Goal: Task Accomplishment & Management: Manage account settings

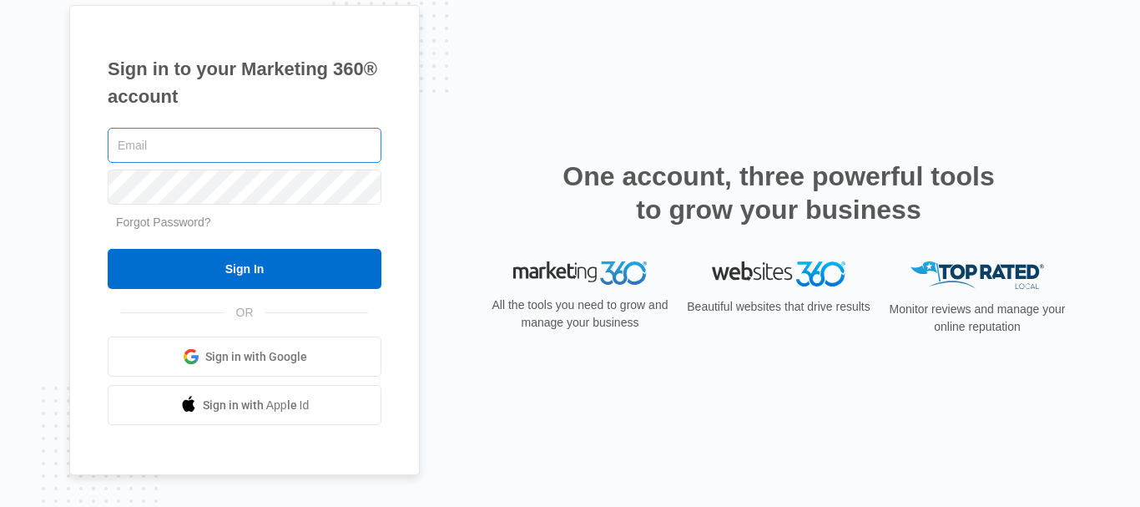
click at [153, 145] on input "text" at bounding box center [245, 145] width 274 height 35
type input "[EMAIL_ADDRESS][DOMAIN_NAME]"
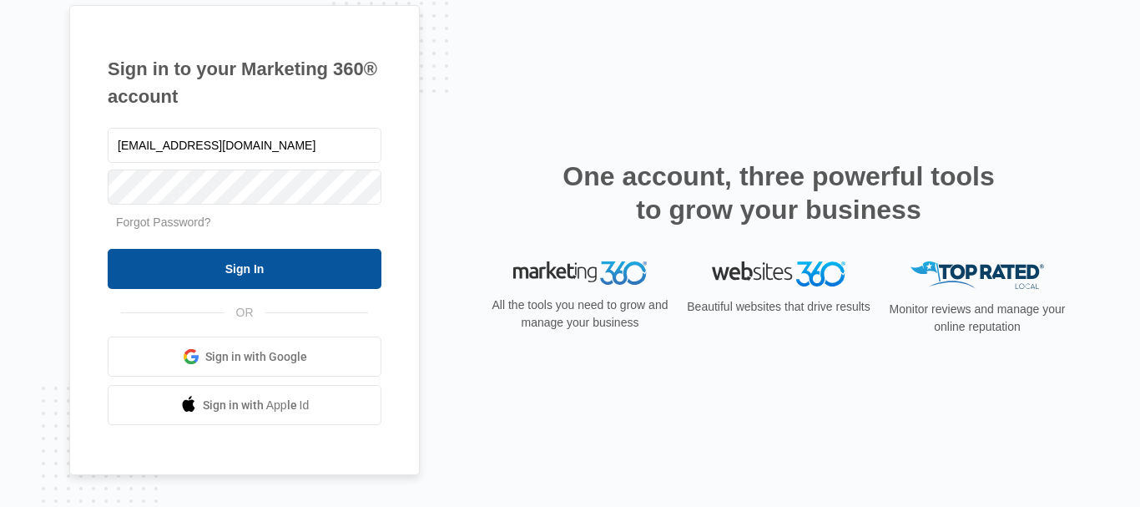
click at [164, 262] on input "Sign In" at bounding box center [245, 269] width 274 height 40
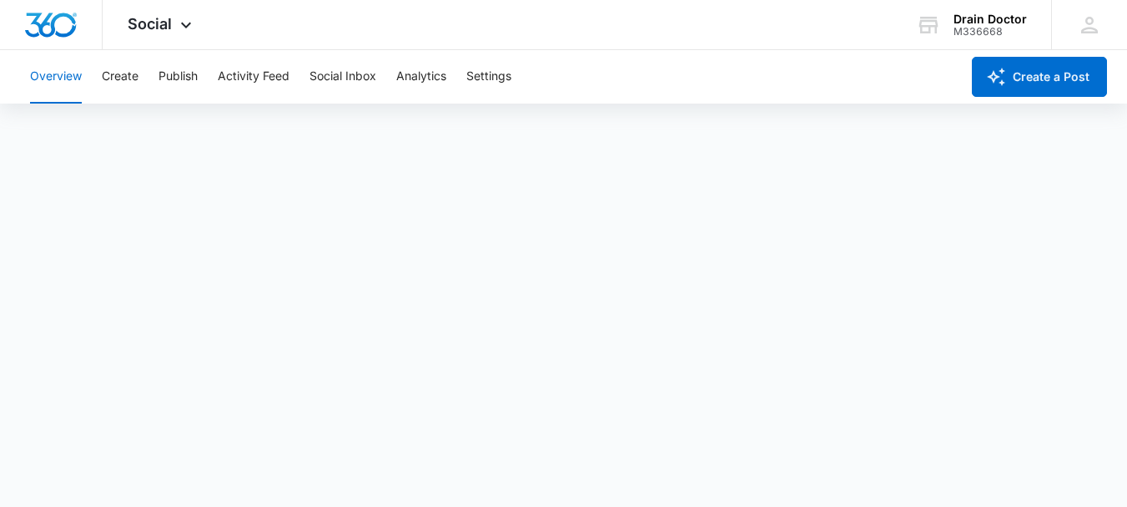
scroll to position [4, 0]
click at [171, 26] on span "Social" at bounding box center [150, 24] width 44 height 18
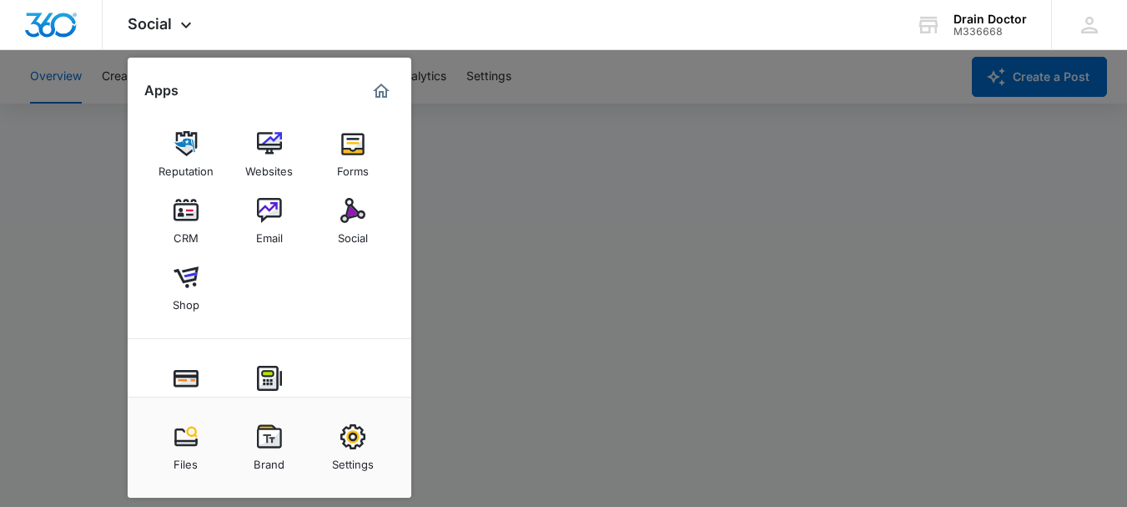
click at [475, 426] on div at bounding box center [563, 253] width 1127 height 507
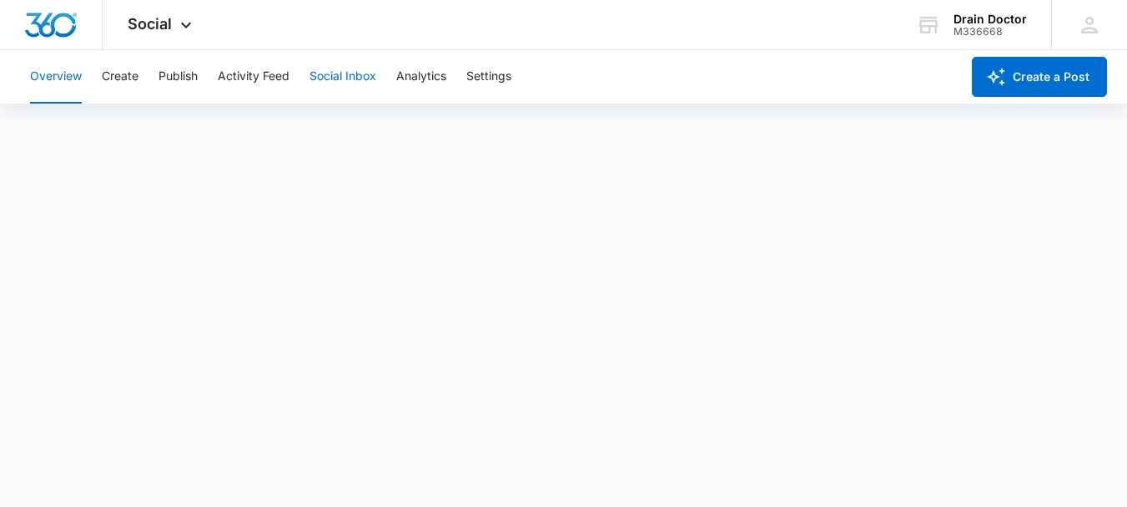
click at [361, 79] on button "Social Inbox" at bounding box center [343, 76] width 67 height 53
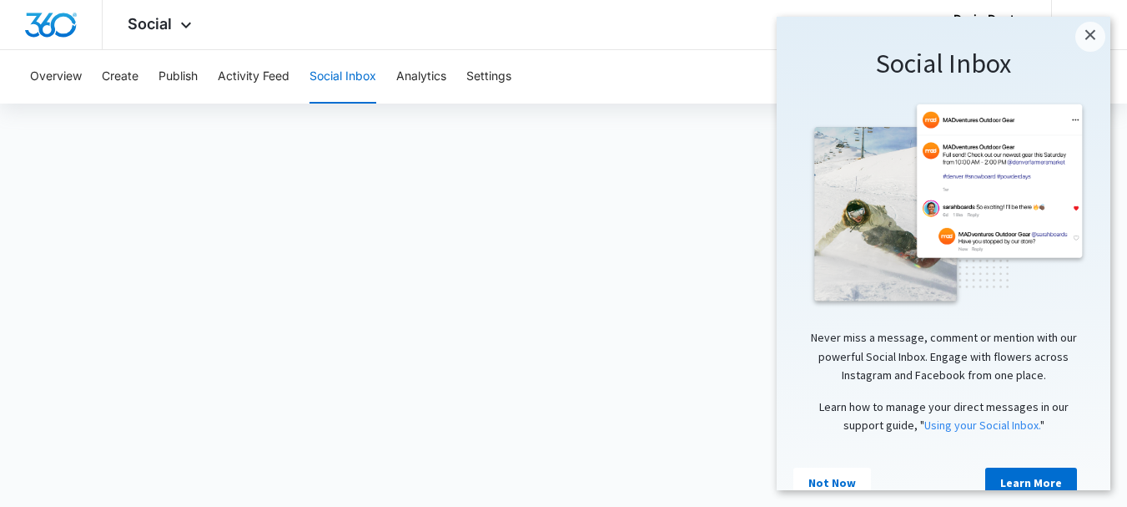
click at [1072, 42] on div "Social Inbox" at bounding box center [944, 64] width 300 height 62
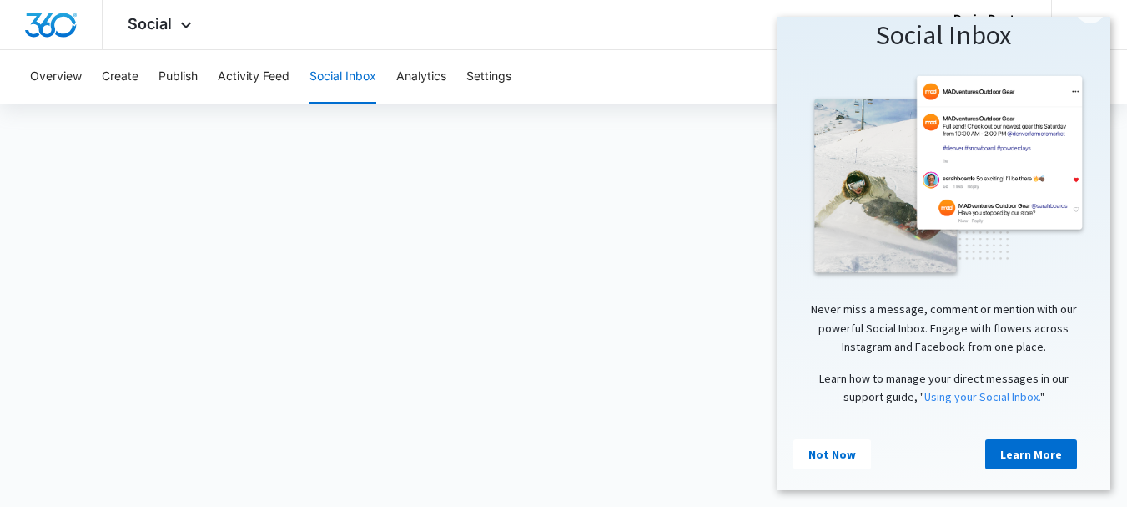
scroll to position [47, 0]
click at [847, 439] on link "Not Now" at bounding box center [833, 454] width 78 height 30
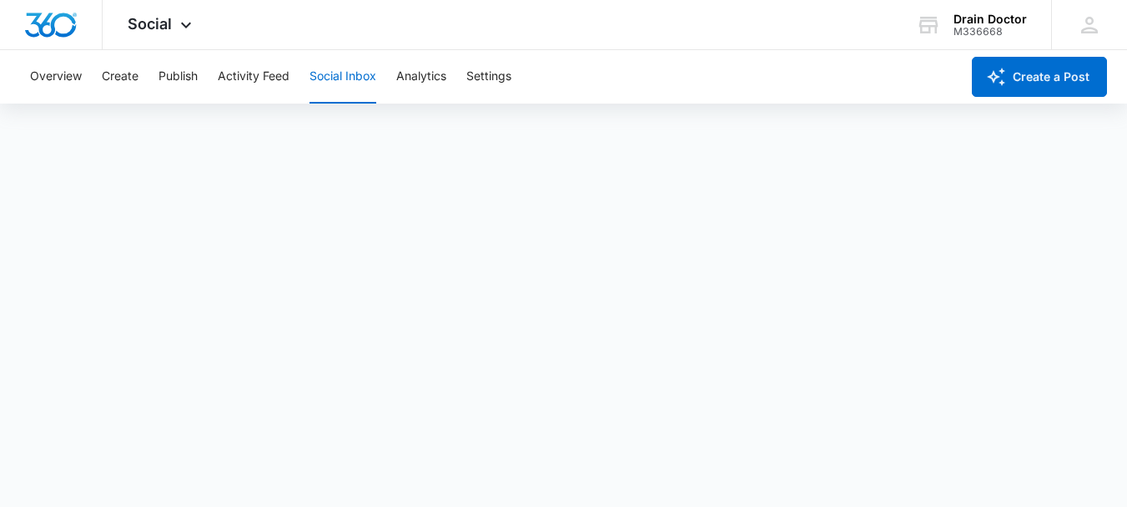
scroll to position [4, 0]
click at [477, 70] on button "Settings" at bounding box center [488, 76] width 45 height 53
click at [65, 73] on button "Overview" at bounding box center [56, 76] width 52 height 53
click at [181, 23] on icon at bounding box center [186, 29] width 20 height 20
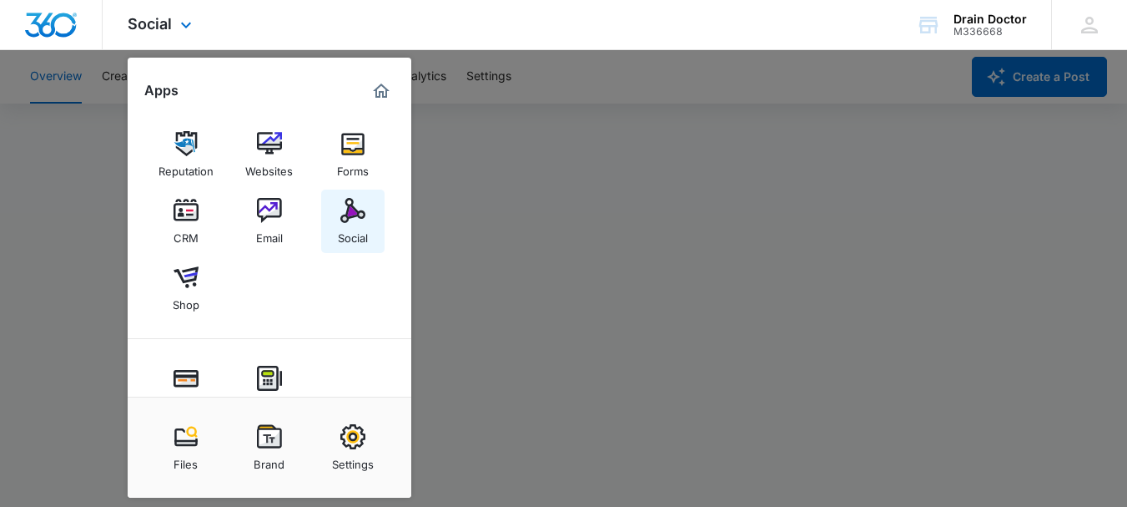
click at [348, 200] on img at bounding box center [352, 210] width 25 height 25
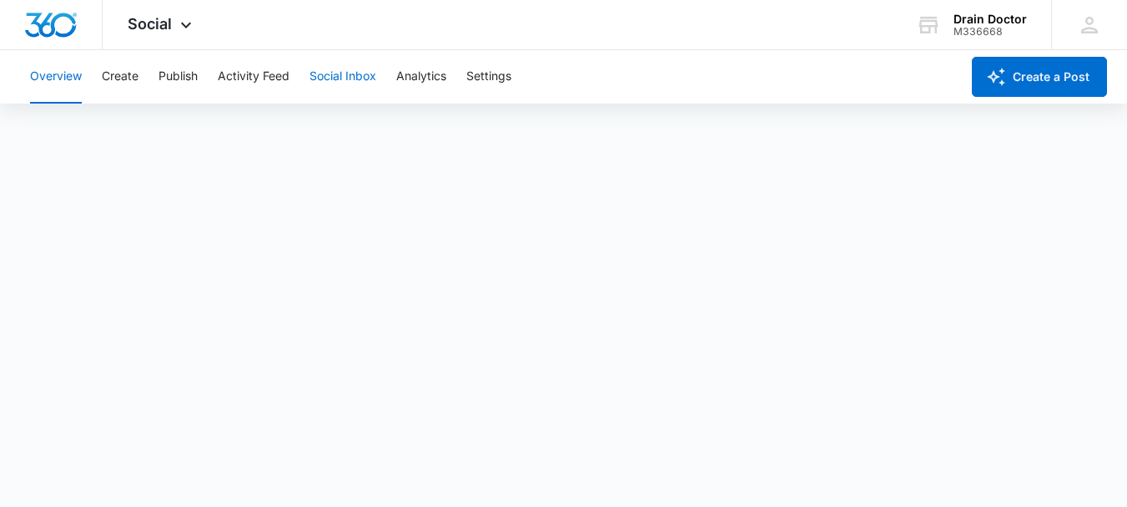
click at [353, 84] on button "Social Inbox" at bounding box center [343, 76] width 67 height 53
click at [338, 80] on button "Social Inbox" at bounding box center [343, 76] width 67 height 53
click at [412, 84] on button "Analytics" at bounding box center [421, 76] width 50 height 53
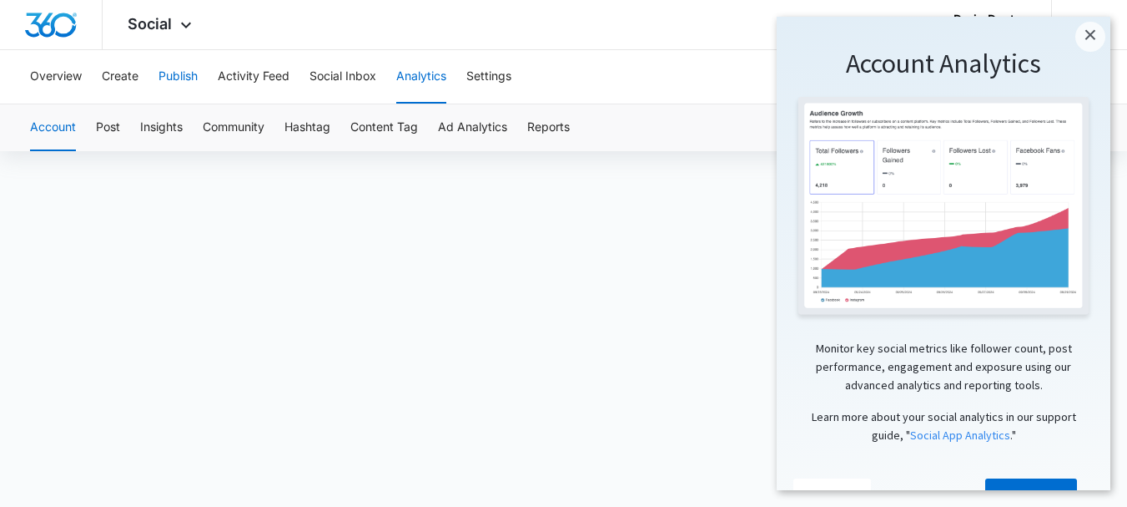
click at [178, 73] on button "Publish" at bounding box center [178, 76] width 39 height 53
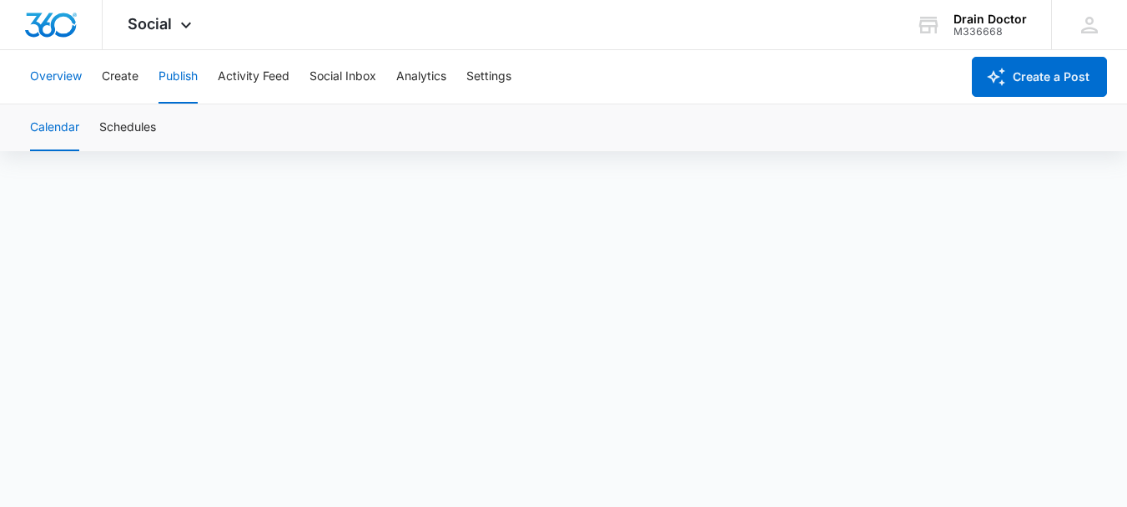
click at [57, 69] on button "Overview" at bounding box center [56, 76] width 52 height 53
click at [491, 73] on button "Settings" at bounding box center [488, 76] width 45 height 53
click at [42, 73] on button "Overview" at bounding box center [56, 76] width 52 height 53
click at [999, 29] on div "M336668" at bounding box center [990, 32] width 73 height 12
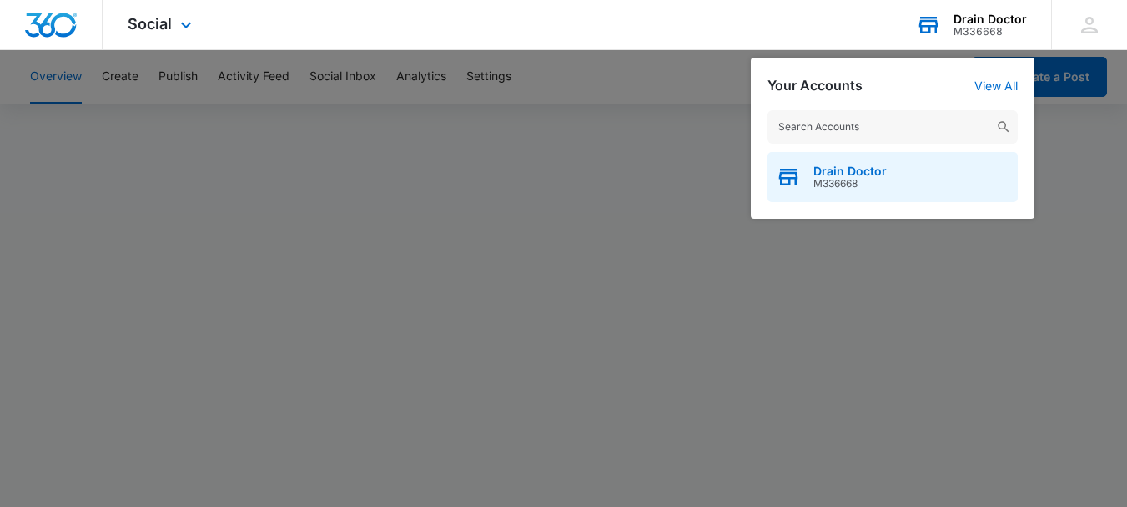
click at [939, 191] on div "Drain Doctor M336668" at bounding box center [893, 177] width 250 height 50
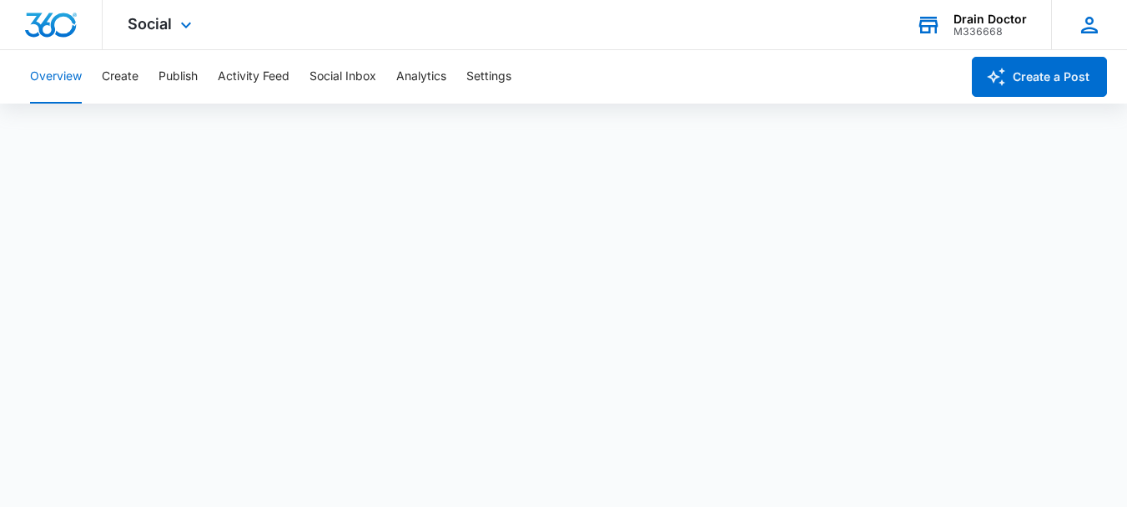
click at [1071, 18] on div "JK Jason Koons jasonkoons013@gmail.com My Profile Notifications Support Logout …" at bounding box center [1089, 24] width 76 height 49
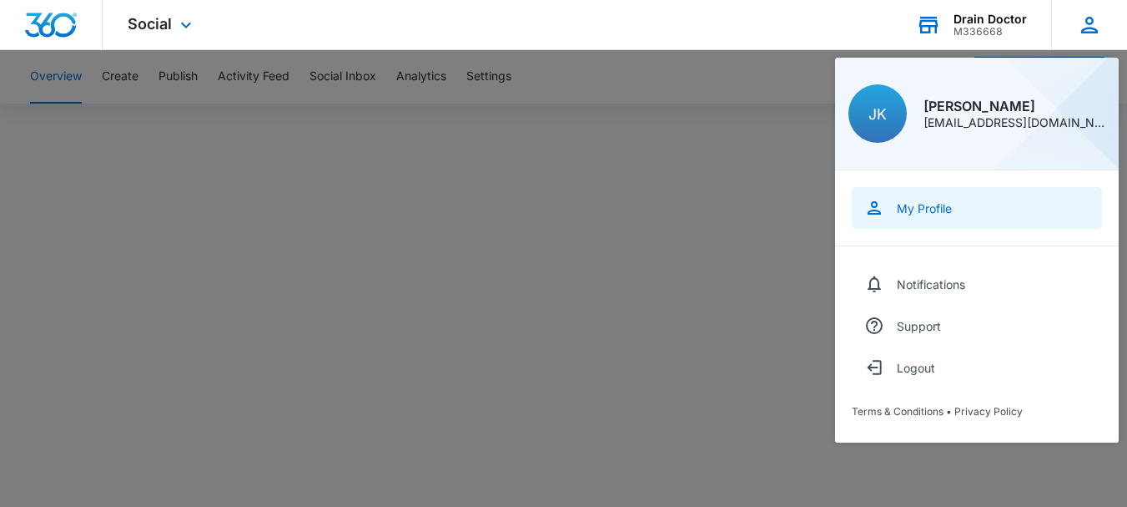
click at [934, 216] on link "My Profile" at bounding box center [977, 208] width 250 height 42
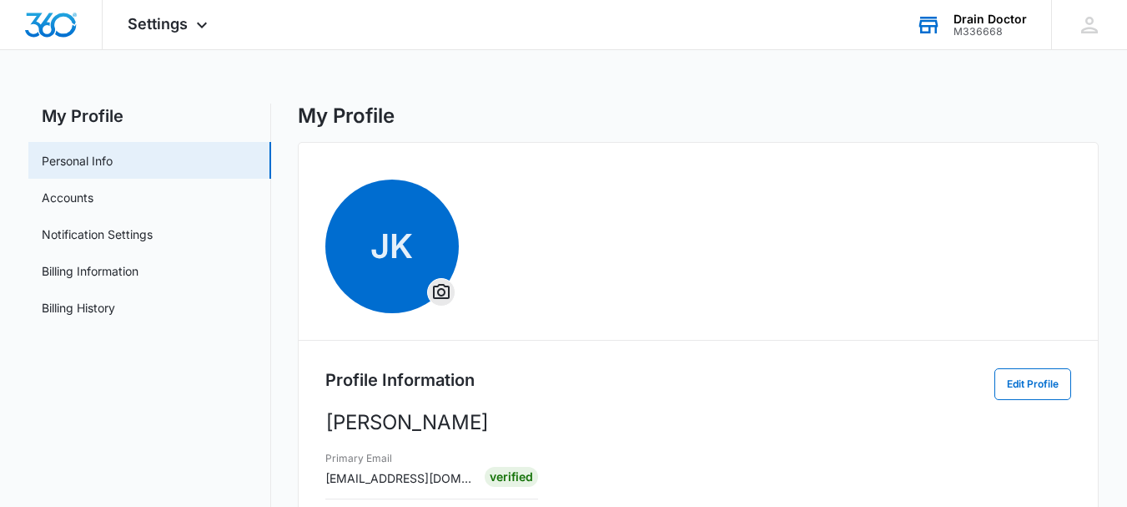
click at [935, 26] on icon at bounding box center [929, 25] width 19 height 13
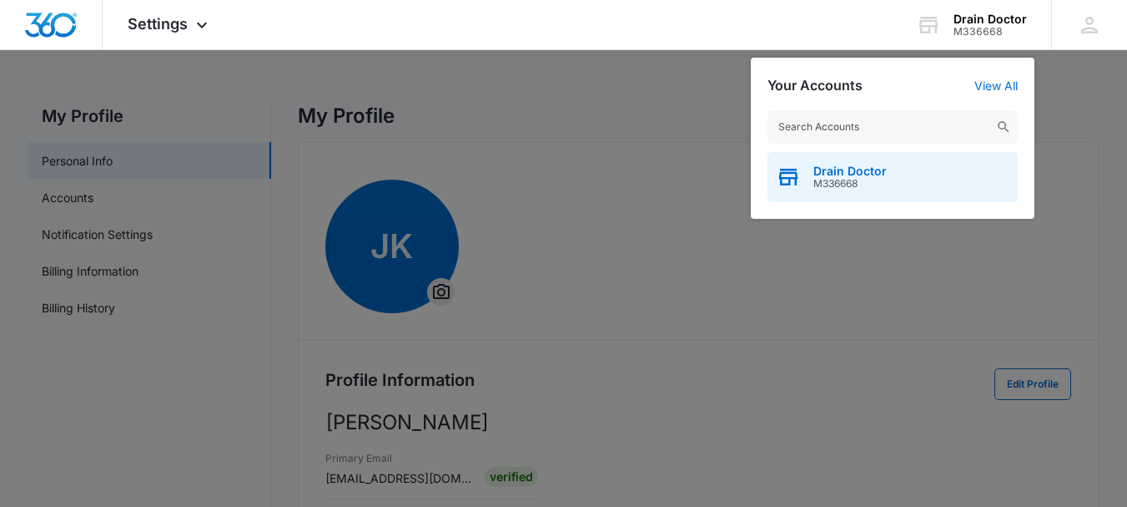
click at [789, 175] on icon "button" at bounding box center [788, 176] width 25 height 25
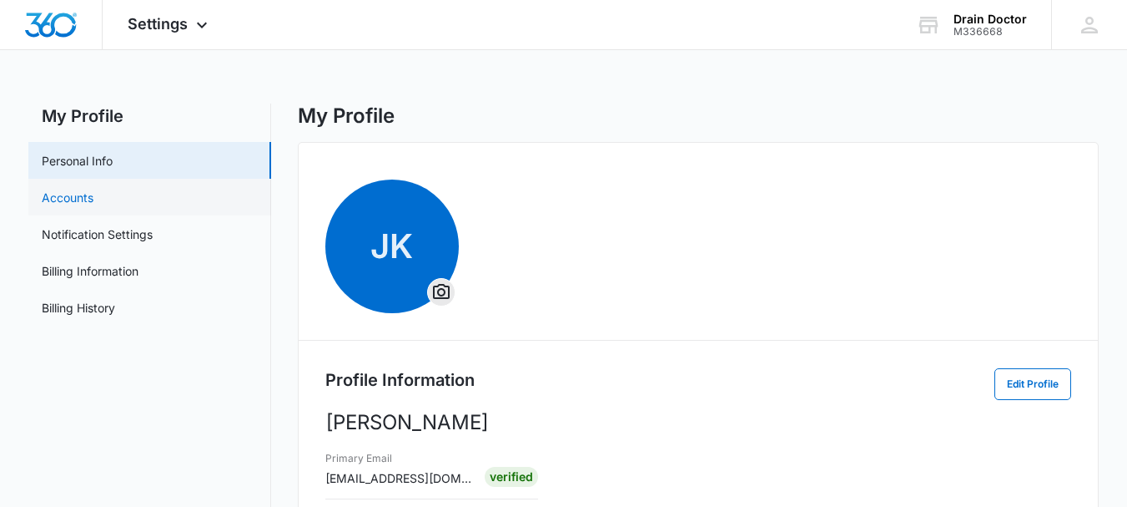
click at [52, 192] on link "Accounts" at bounding box center [68, 198] width 52 height 18
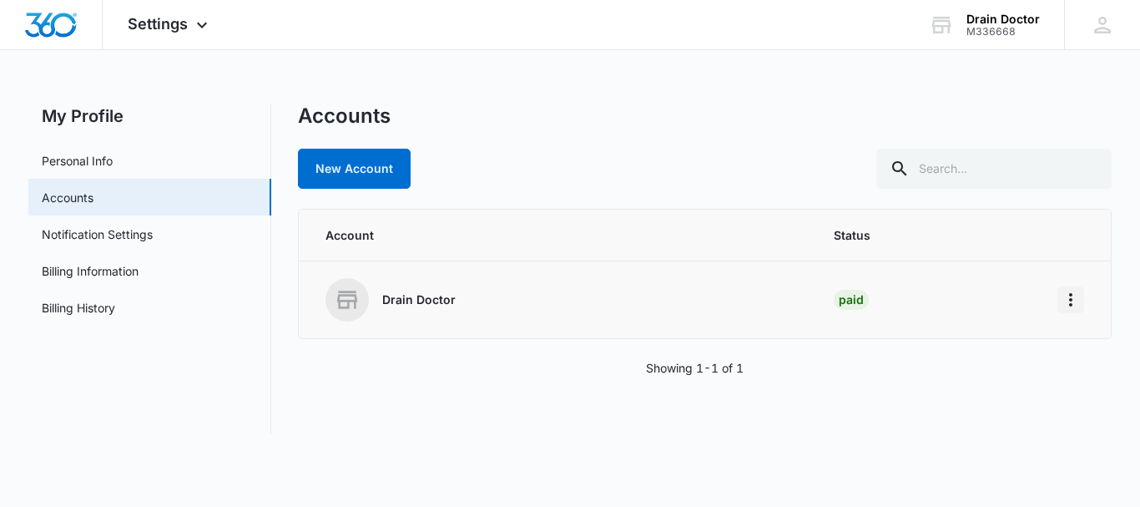
click at [1071, 312] on button "Home" at bounding box center [1070, 299] width 27 height 27
click at [413, 299] on p "Drain Doctor" at bounding box center [418, 299] width 73 height 17
click at [184, 32] on span "Settings" at bounding box center [158, 24] width 60 height 18
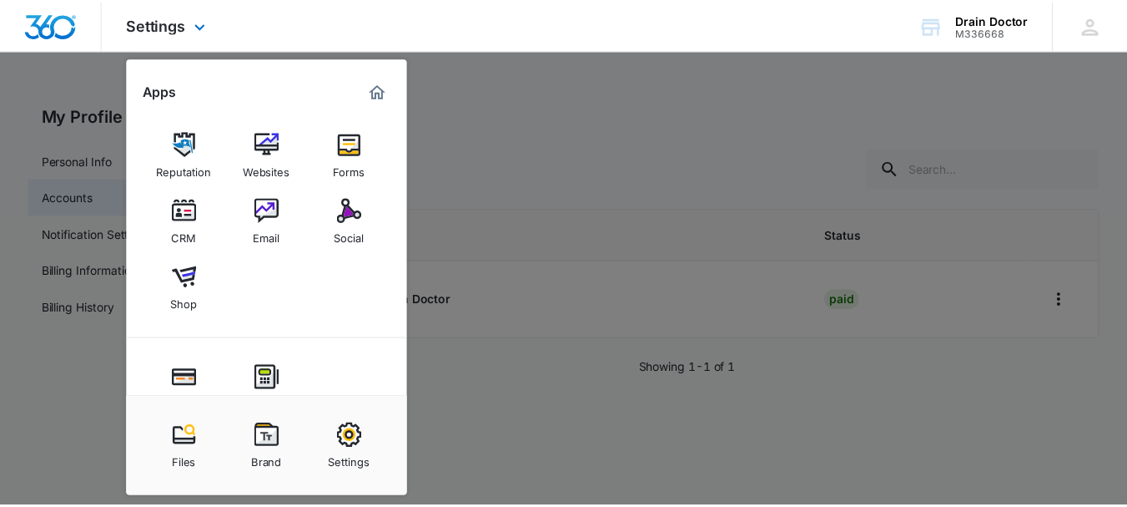
scroll to position [33, 0]
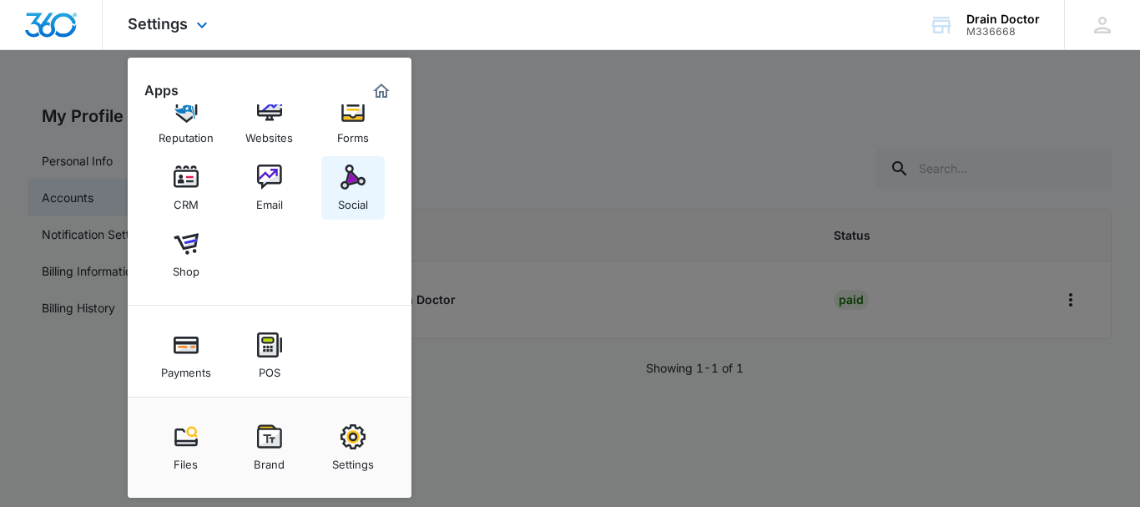
click at [360, 184] on img at bounding box center [352, 176] width 25 height 25
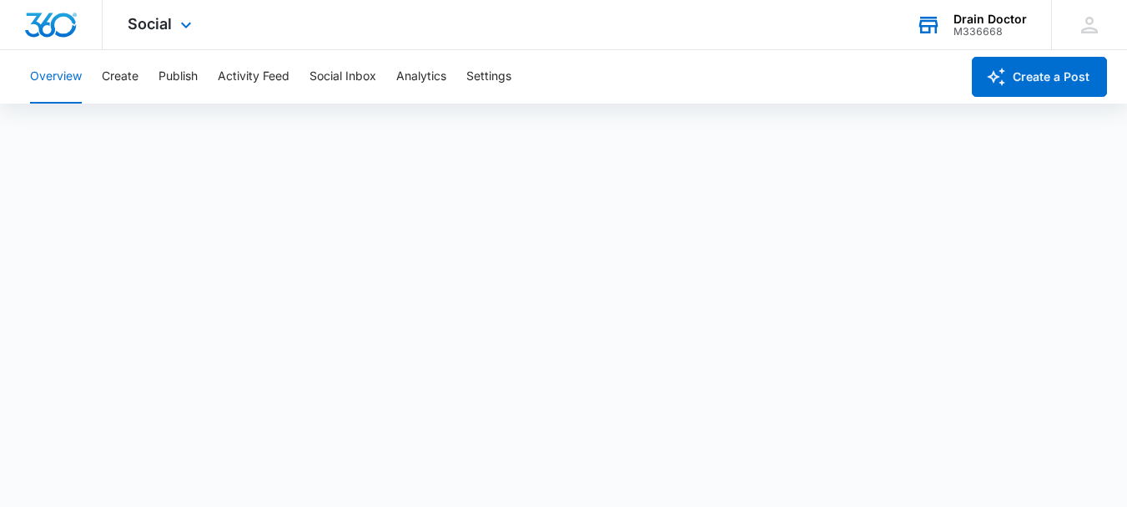
click at [1011, 18] on div "Drain Doctor" at bounding box center [990, 19] width 73 height 13
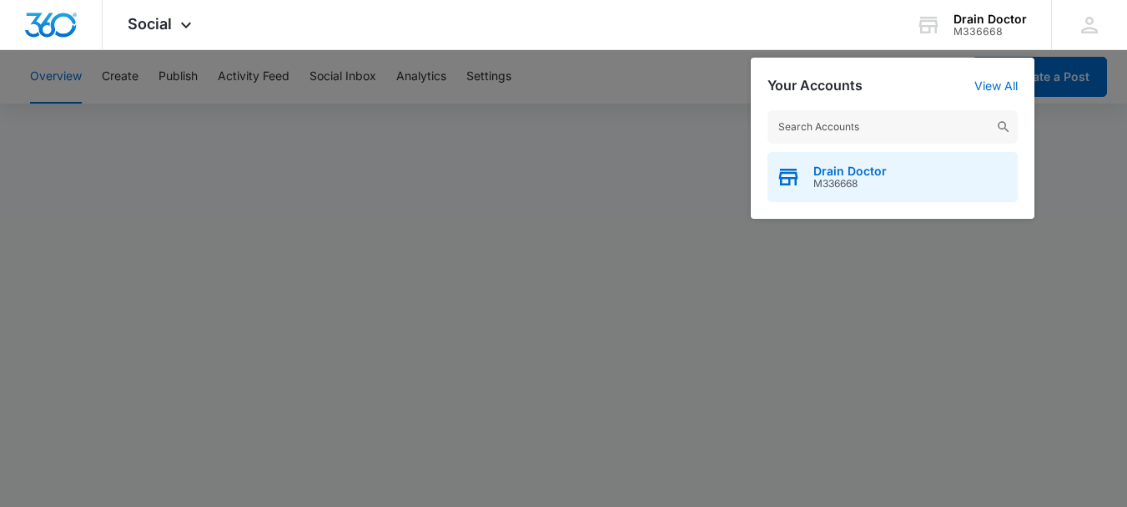
click at [864, 178] on span "M336668" at bounding box center [850, 184] width 73 height 12
